Goal: Navigation & Orientation: Find specific page/section

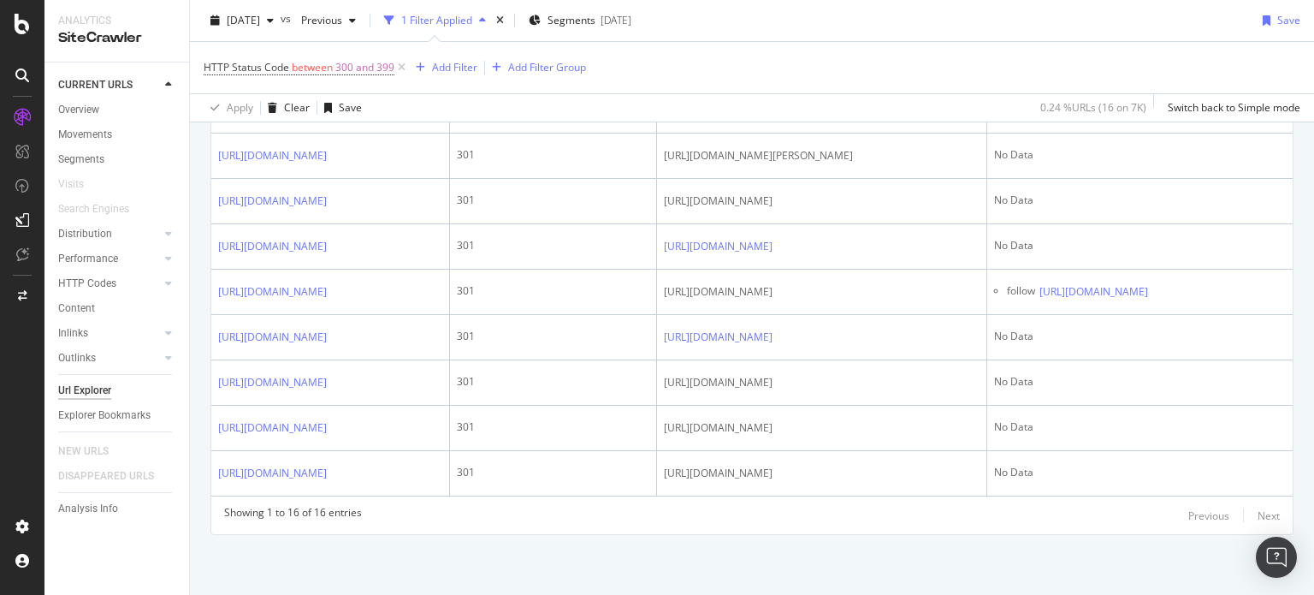
scroll to position [0, 323]
click at [27, 25] on icon at bounding box center [22, 24] width 15 height 21
